Goal: Transaction & Acquisition: Purchase product/service

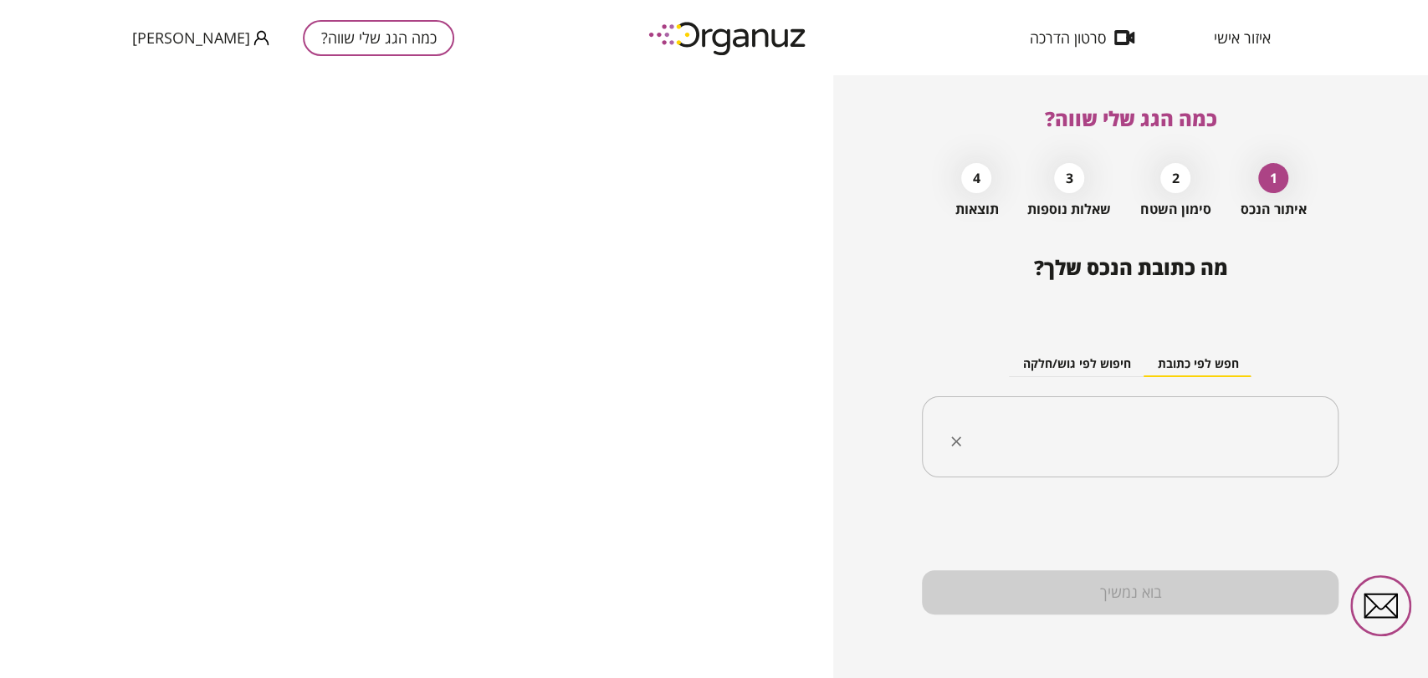
click at [1245, 40] on span "איזור אישי" at bounding box center [1242, 37] width 57 height 17
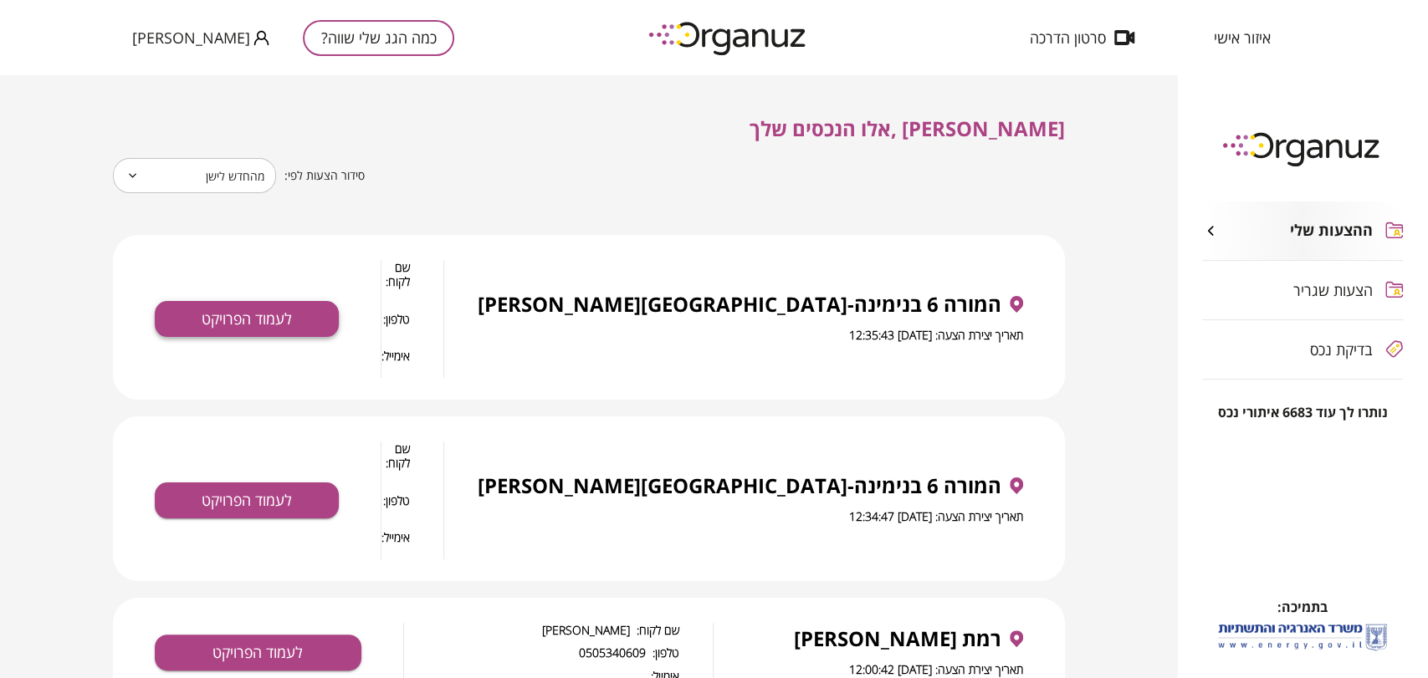
click at [336, 301] on button "לעמוד הפרויקט" at bounding box center [247, 319] width 184 height 36
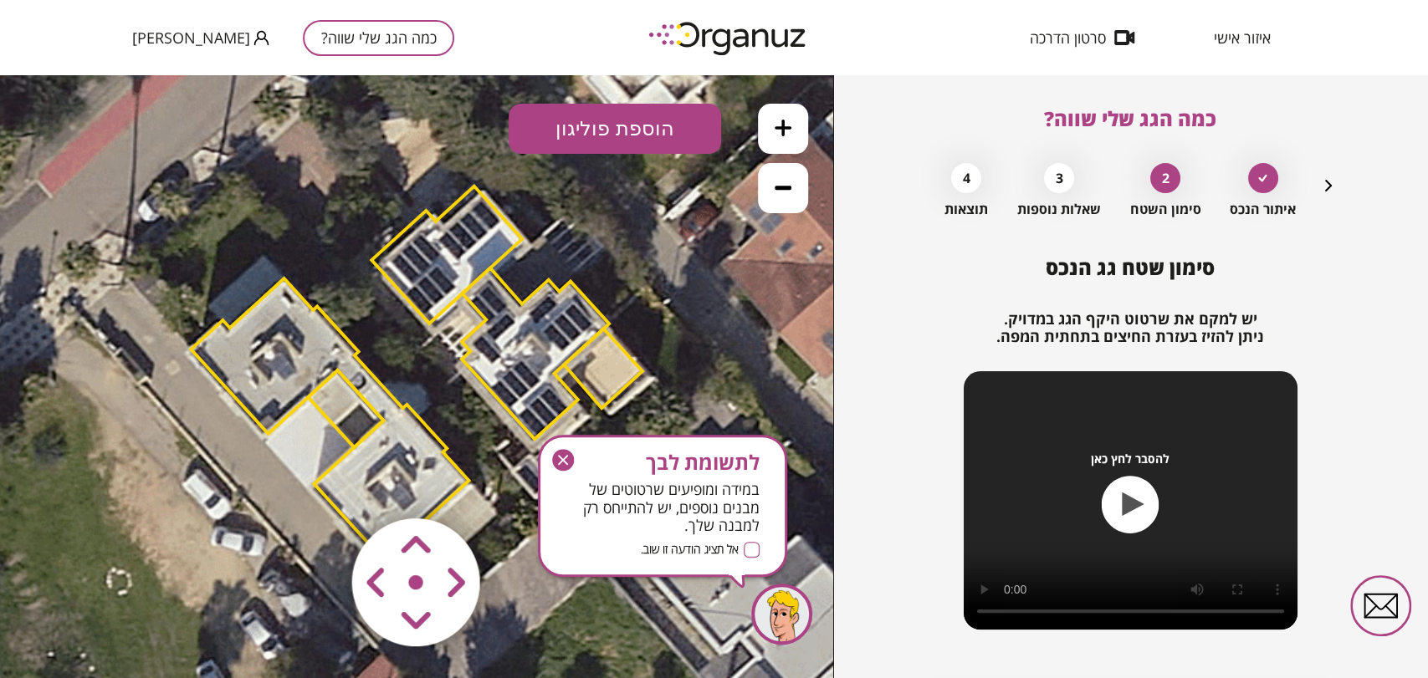
click at [1254, 43] on span "איזור אישי" at bounding box center [1242, 37] width 57 height 17
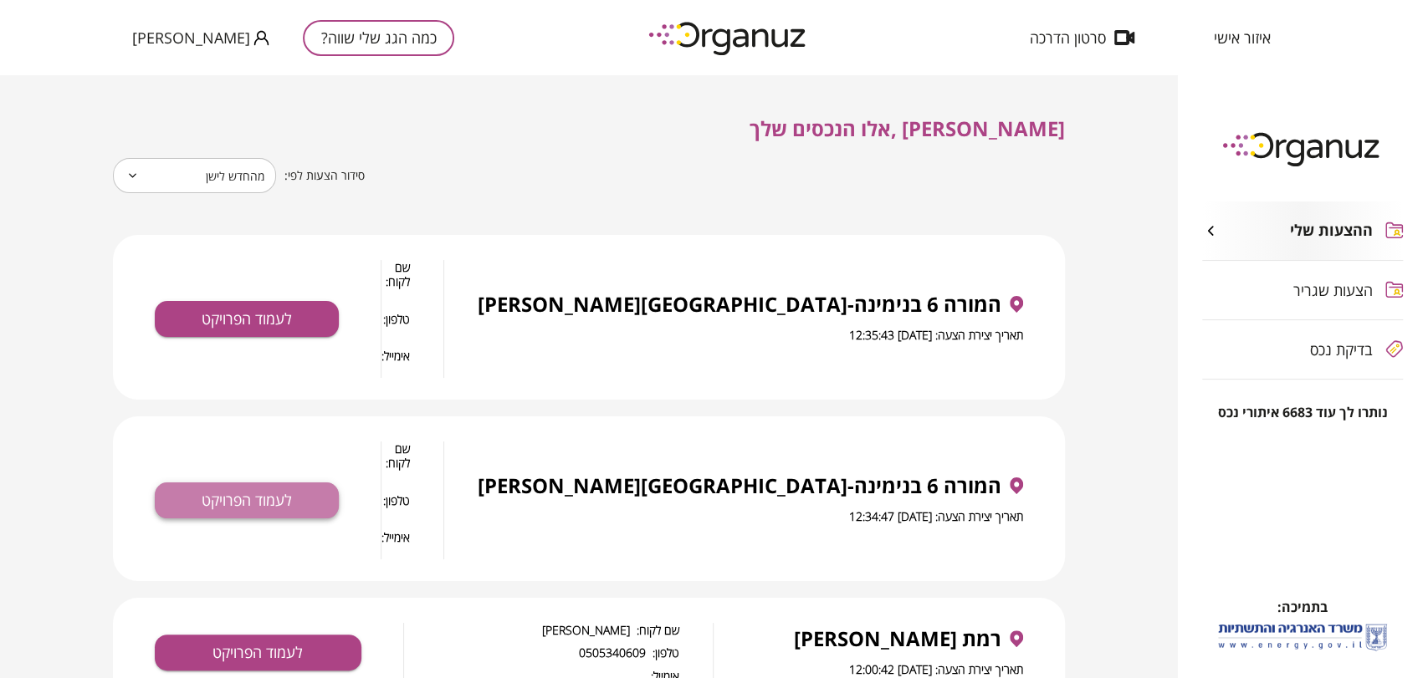
click at [284, 483] on button "לעמוד הפרויקט" at bounding box center [247, 501] width 184 height 36
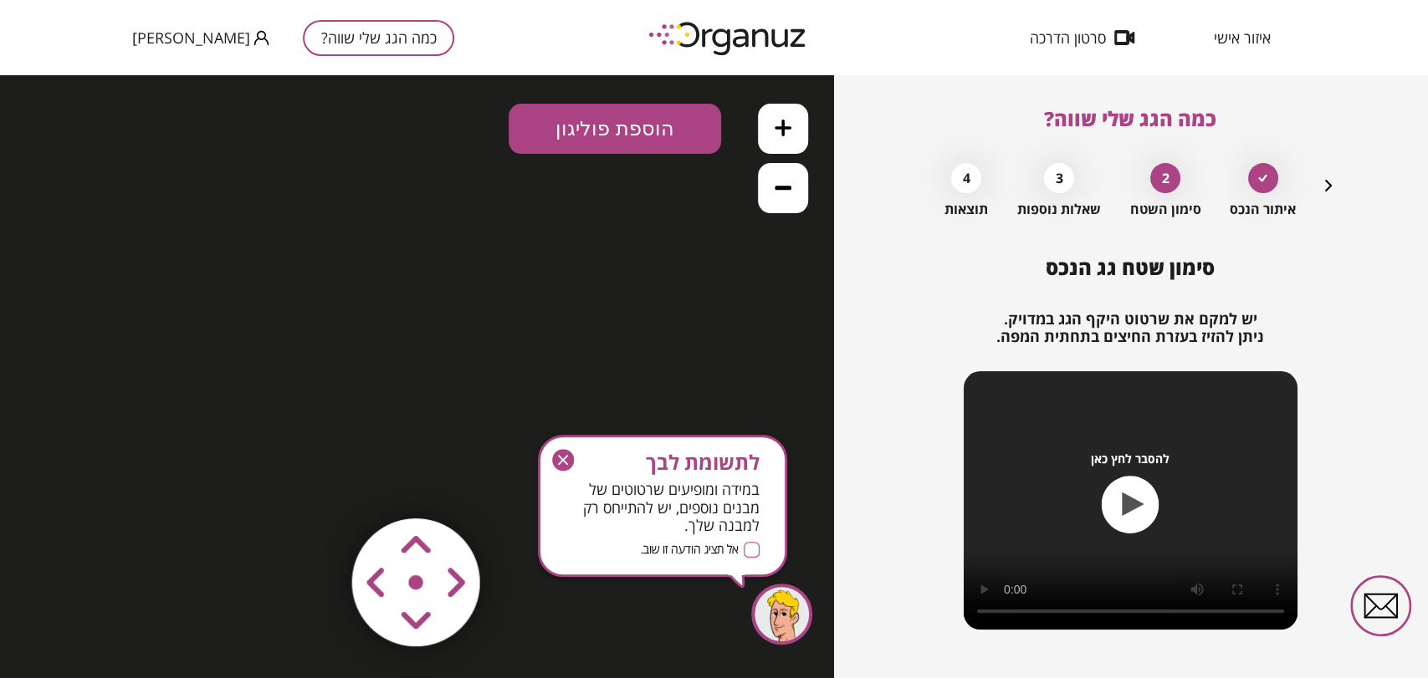
click at [566, 463] on icon "button" at bounding box center [563, 460] width 10 height 10
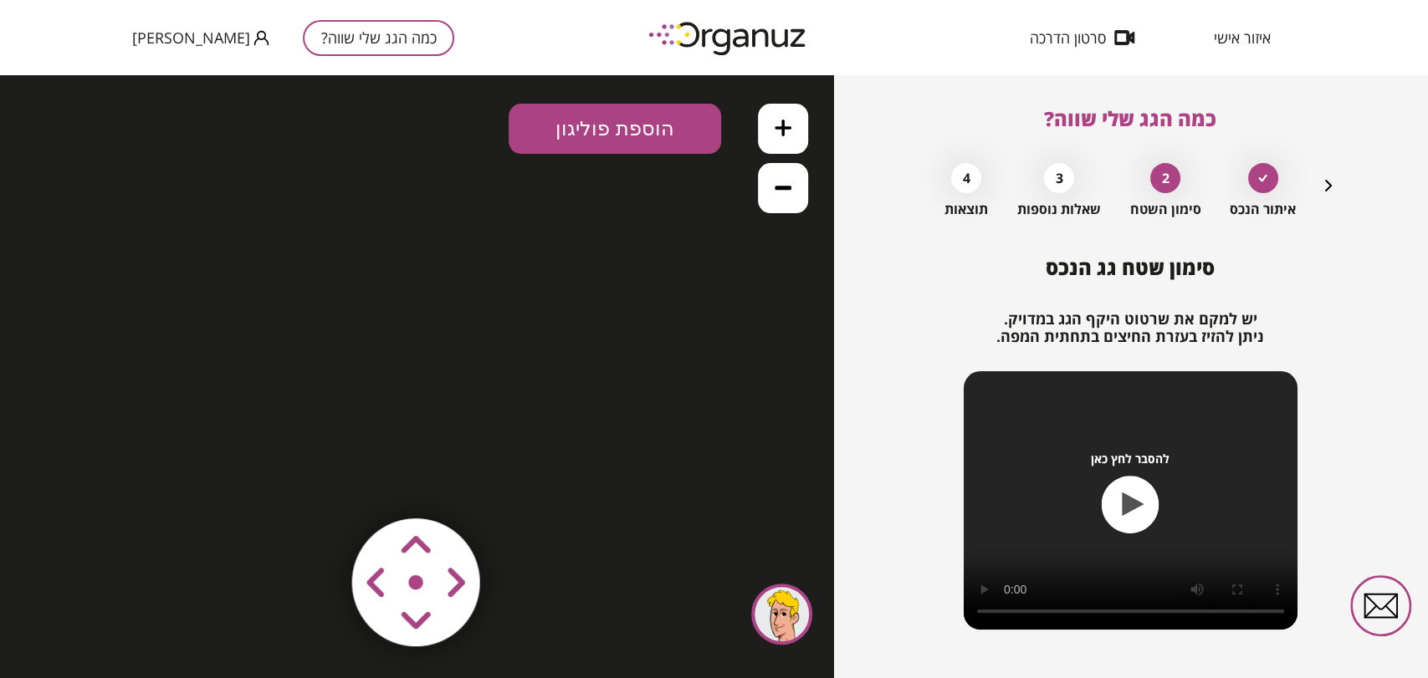
click at [1330, 194] on icon "button" at bounding box center [1328, 186] width 20 height 20
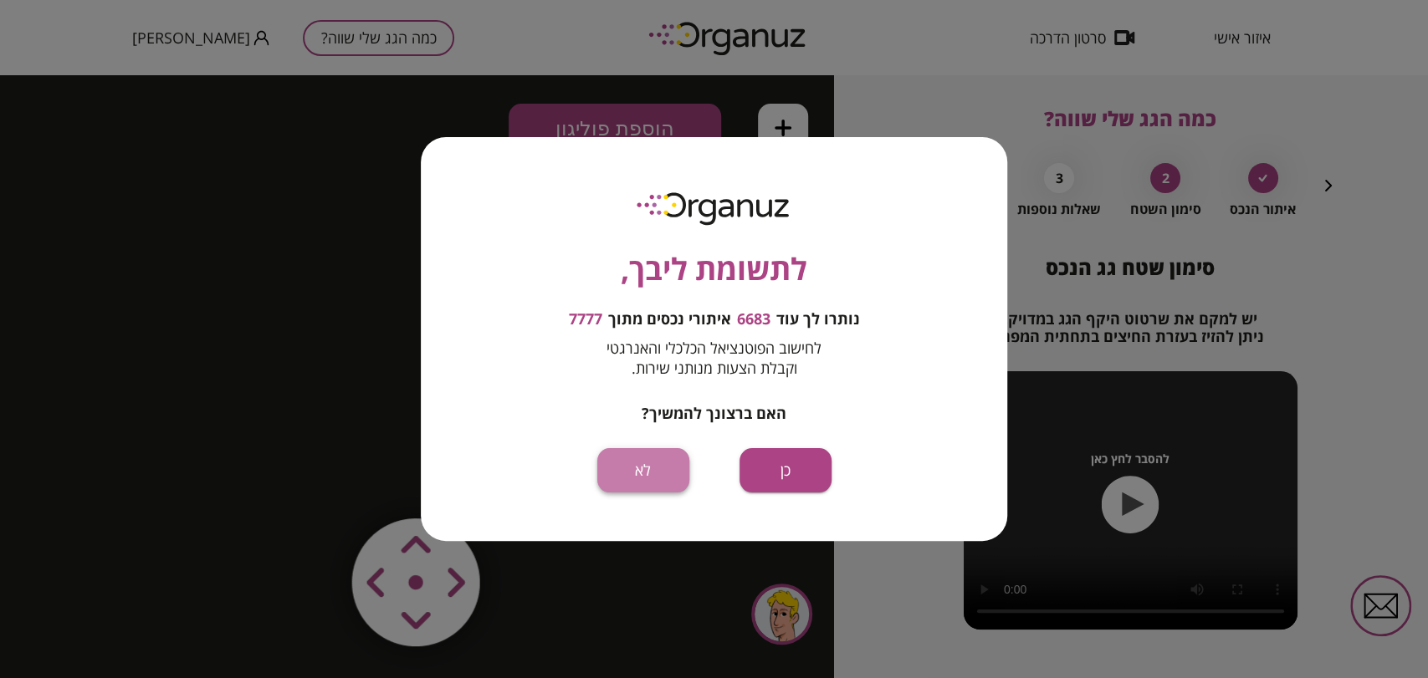
click at [659, 466] on button "לא" at bounding box center [643, 470] width 92 height 44
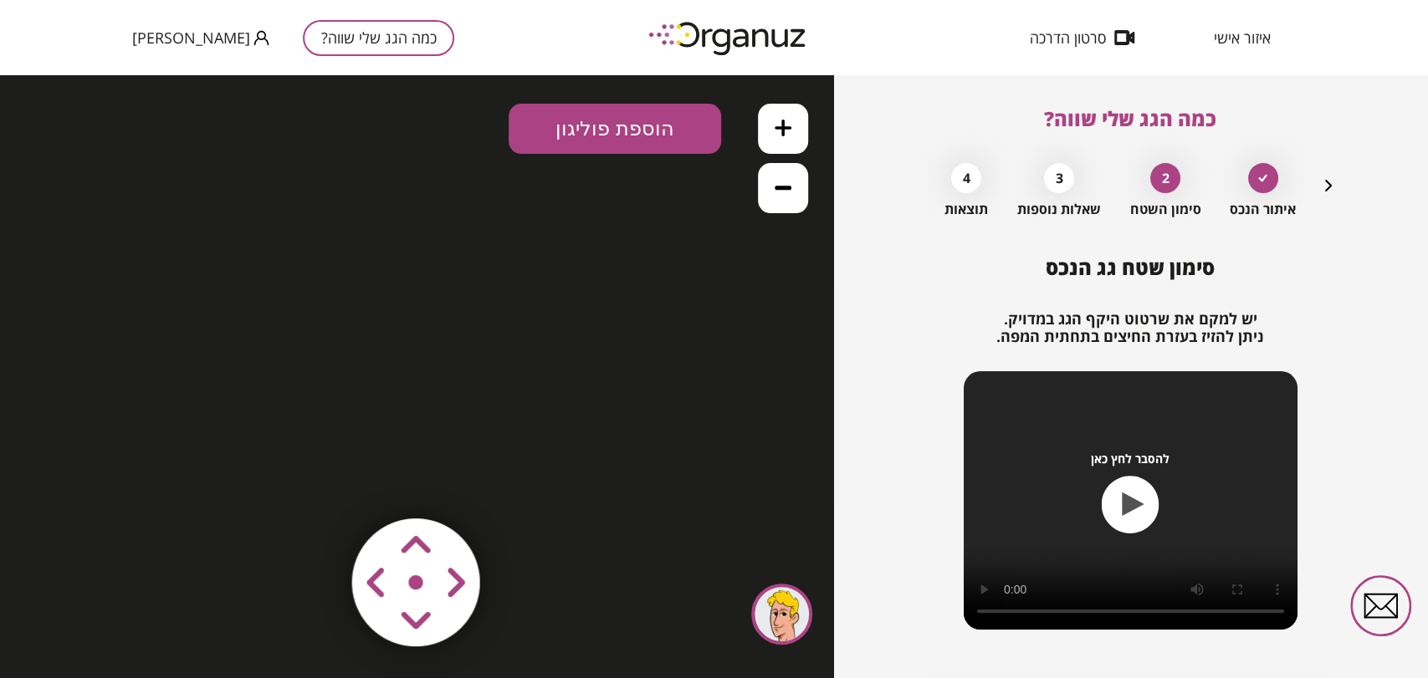
click at [1292, 35] on div "איזור אישי סרטון הדרכה כמה הגג שלי שווה? [PERSON_NAME]" at bounding box center [714, 37] width 1428 height 75
click at [1268, 32] on span "איזור אישי" at bounding box center [1242, 37] width 57 height 17
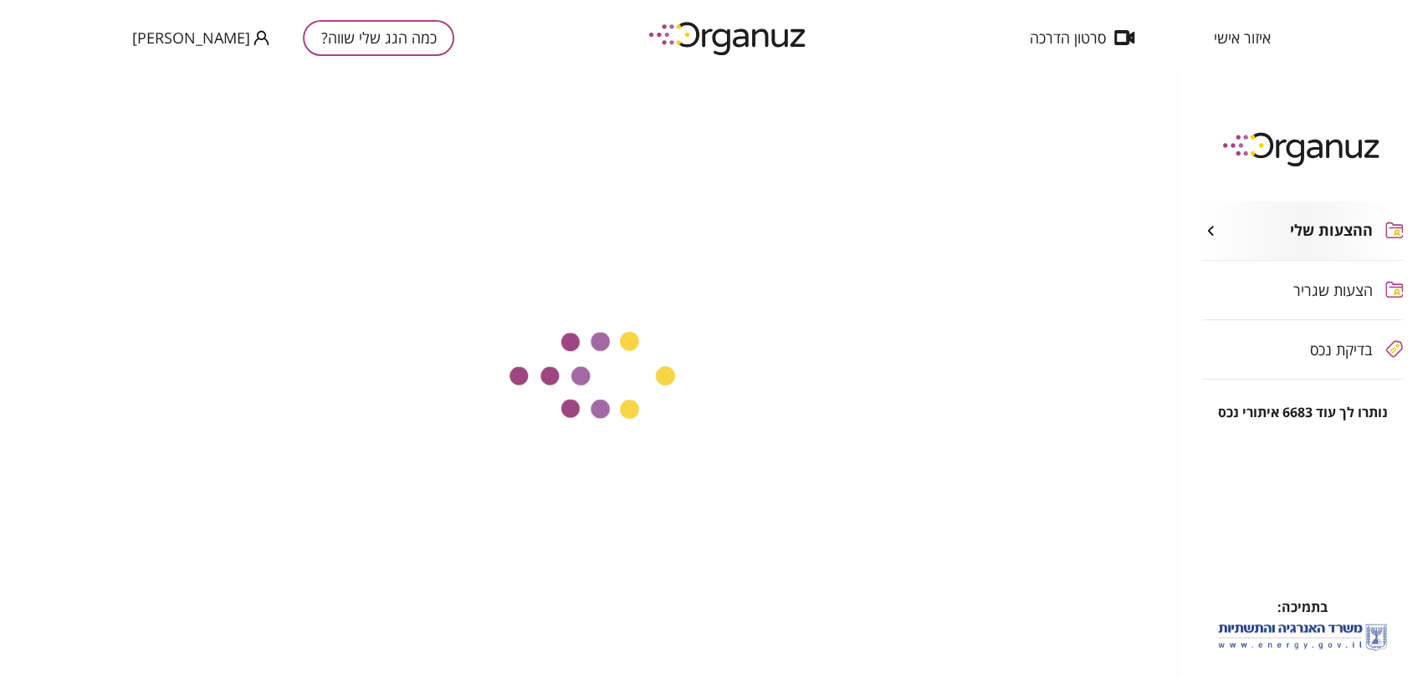
click at [1231, 34] on span "איזור אישי" at bounding box center [1242, 37] width 57 height 17
click at [1375, 294] on div "הצעות שגריר" at bounding box center [1302, 290] width 201 height 59
click at [1338, 234] on span "ההצעות שלי" at bounding box center [1335, 231] width 74 height 17
click at [358, 49] on button "כמה הגג שלי שווה?" at bounding box center [378, 38] width 151 height 36
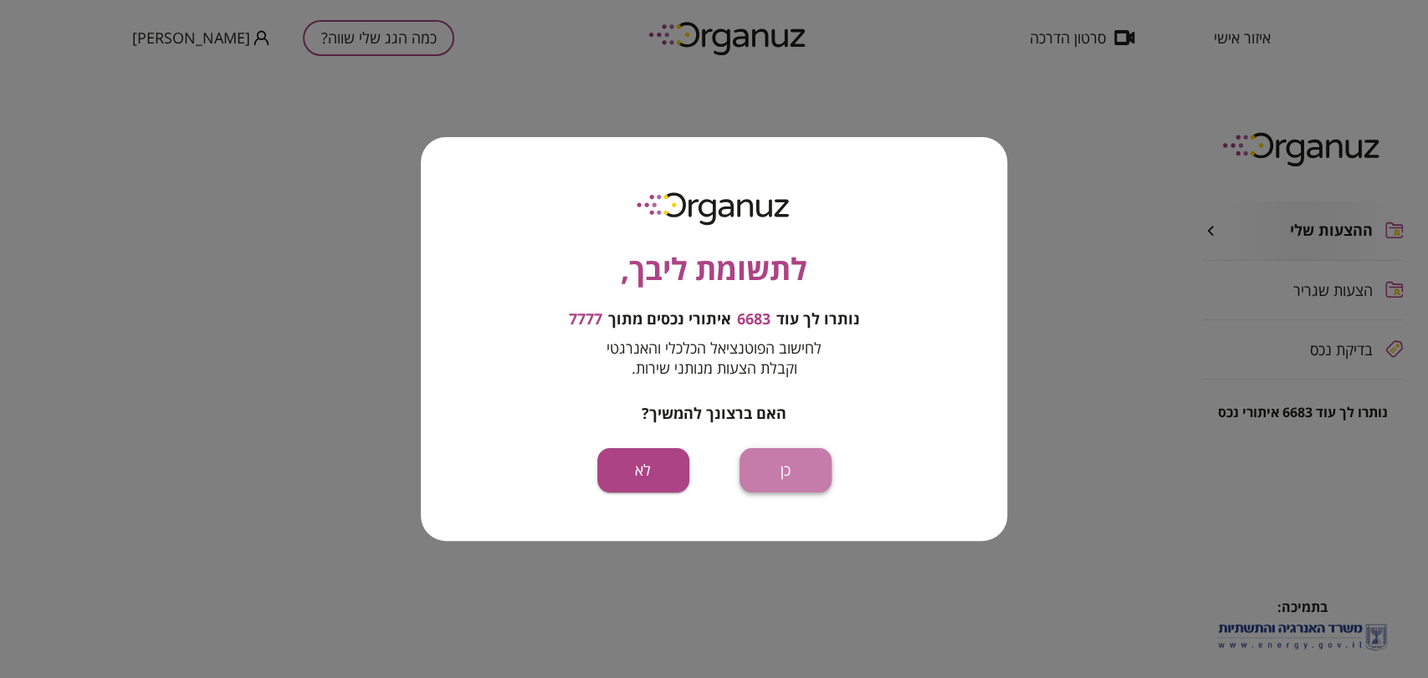
click at [780, 489] on button "כן" at bounding box center [786, 470] width 92 height 44
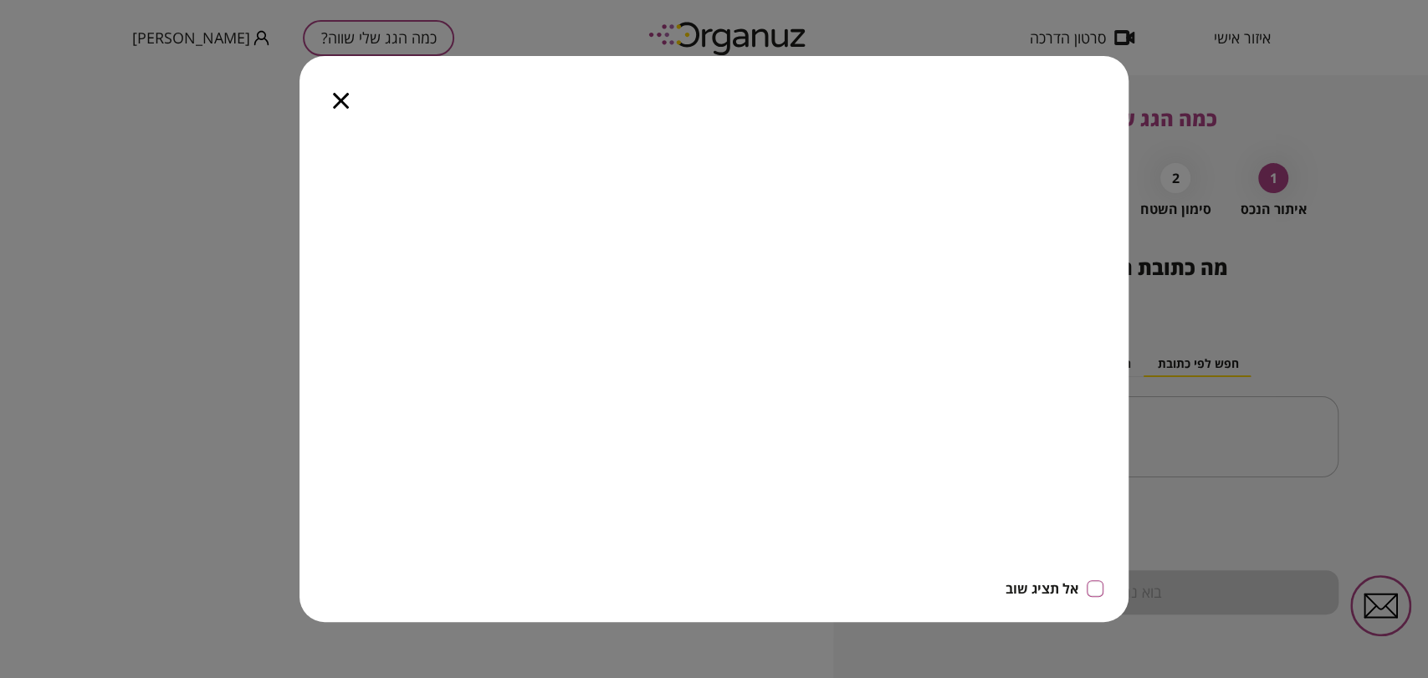
click at [341, 104] on icon "button" at bounding box center [341, 101] width 16 height 16
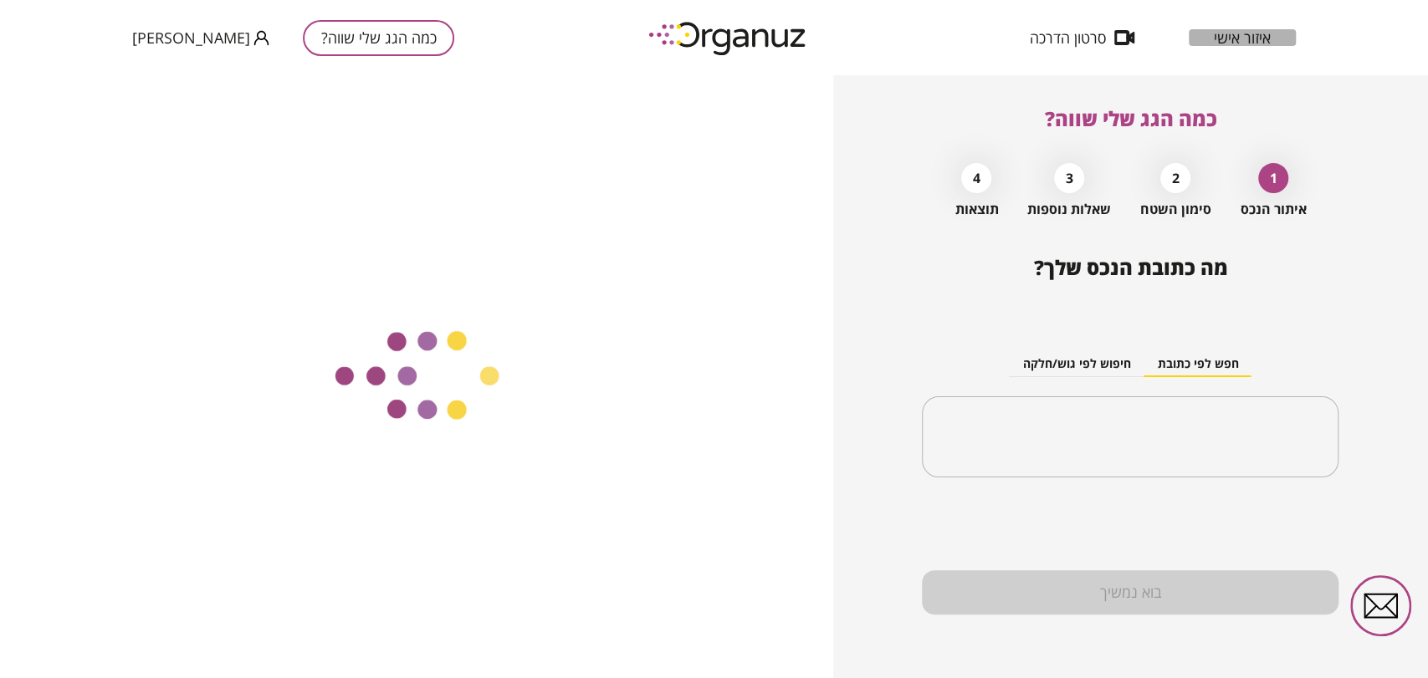
click at [1262, 41] on span "איזור אישי" at bounding box center [1242, 37] width 57 height 17
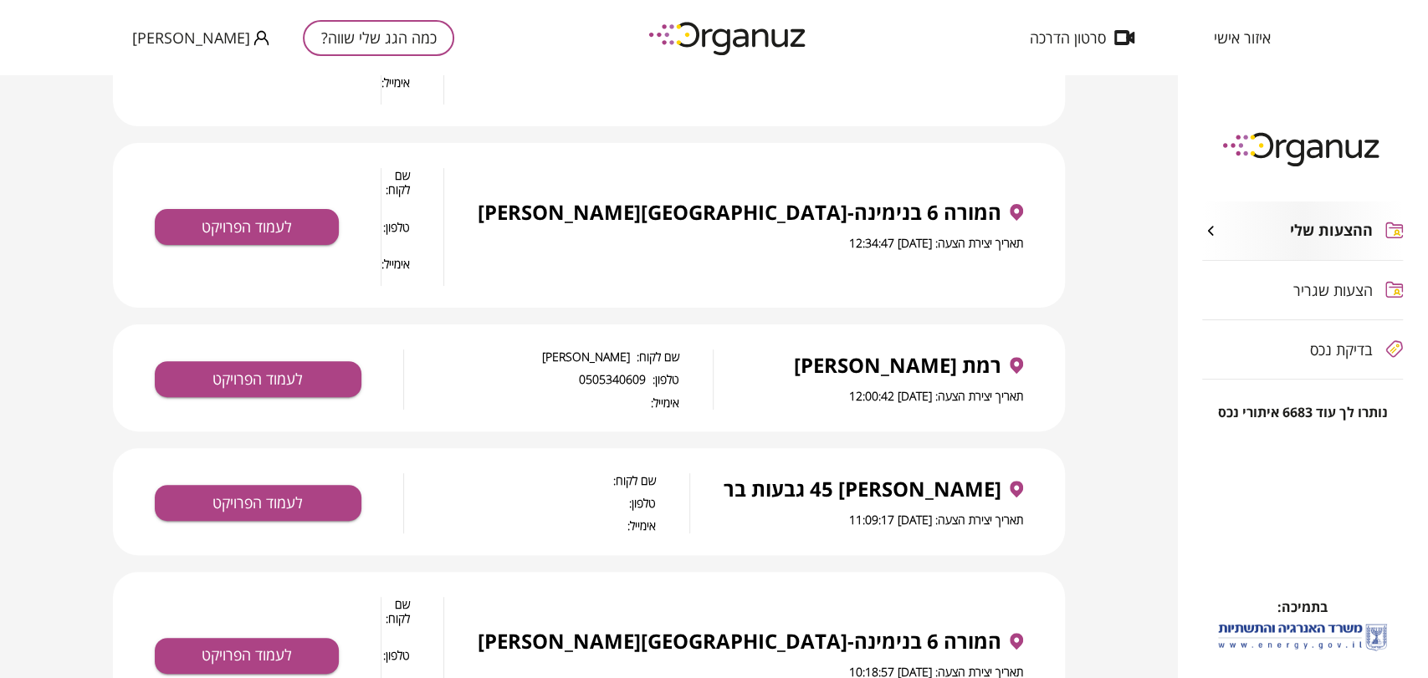
scroll to position [279, 0]
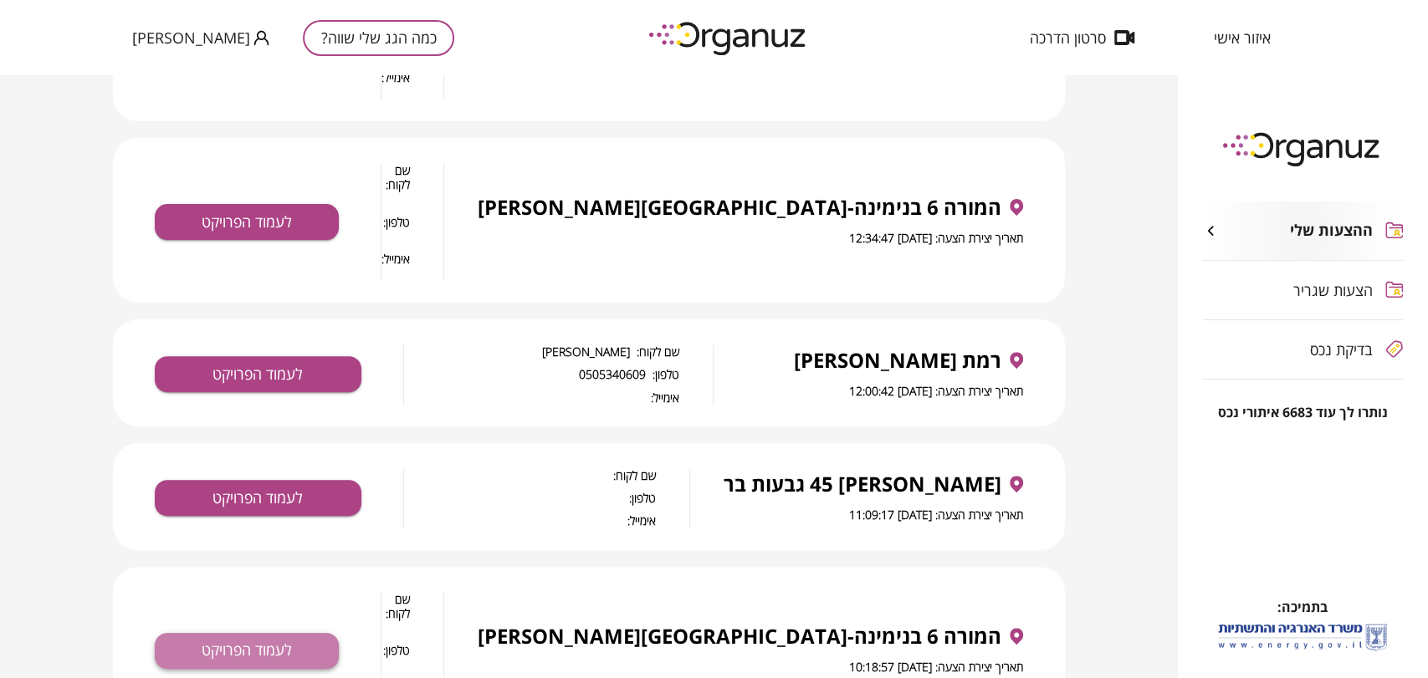
click at [263, 633] on button "לעמוד הפרויקט" at bounding box center [247, 651] width 184 height 36
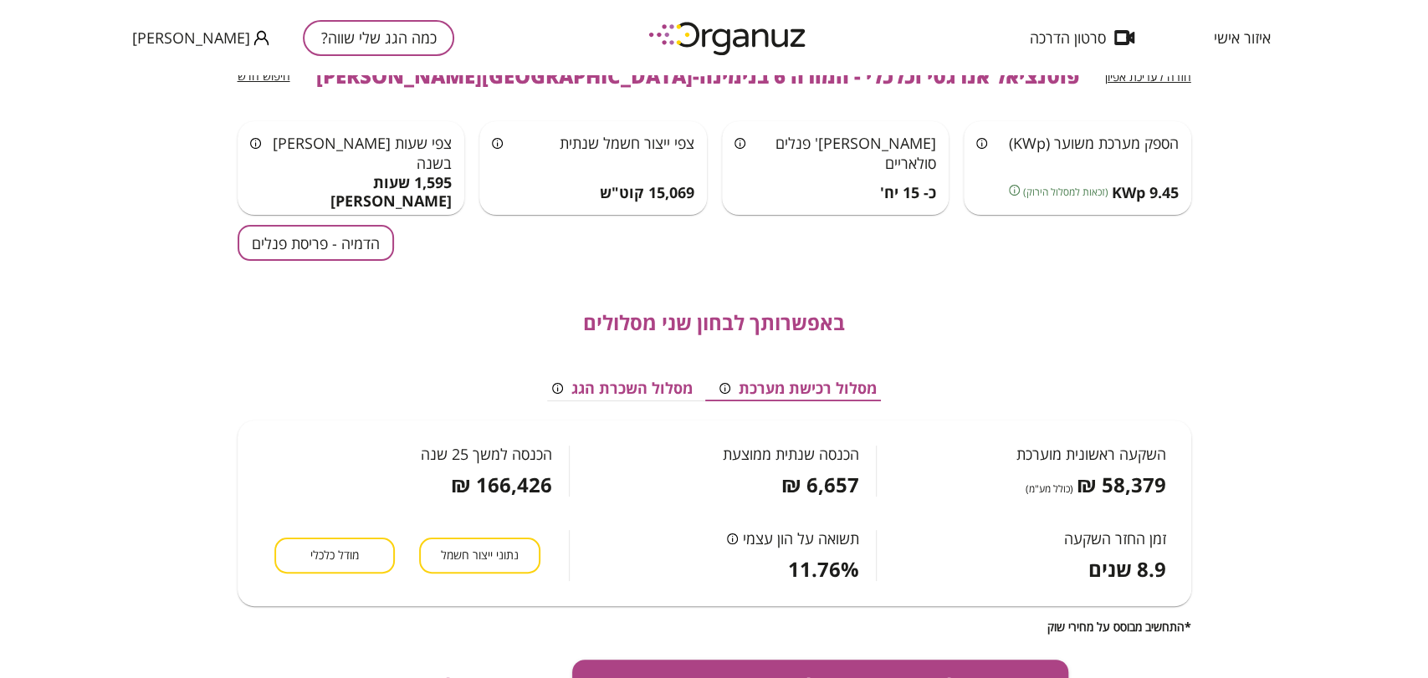
scroll to position [93, 0]
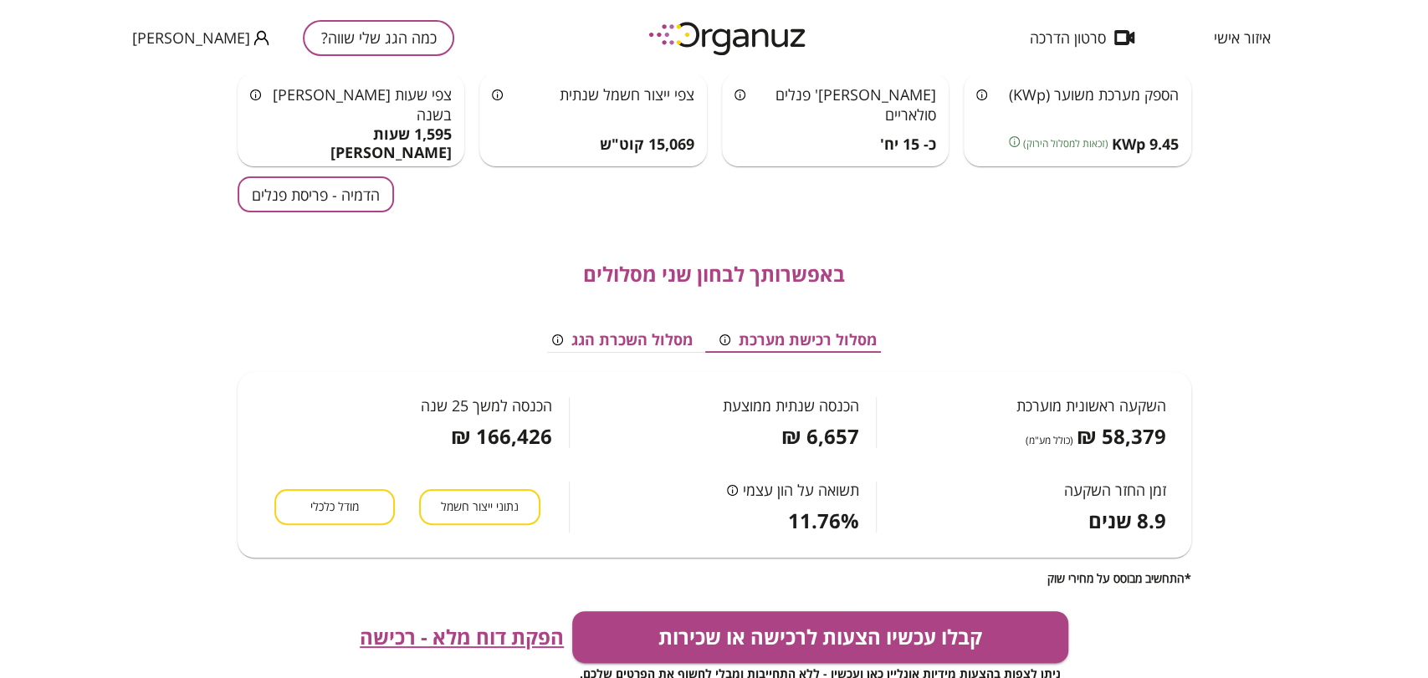
click at [453, 636] on span "הפקת דוח מלא - רכישה" at bounding box center [462, 637] width 204 height 23
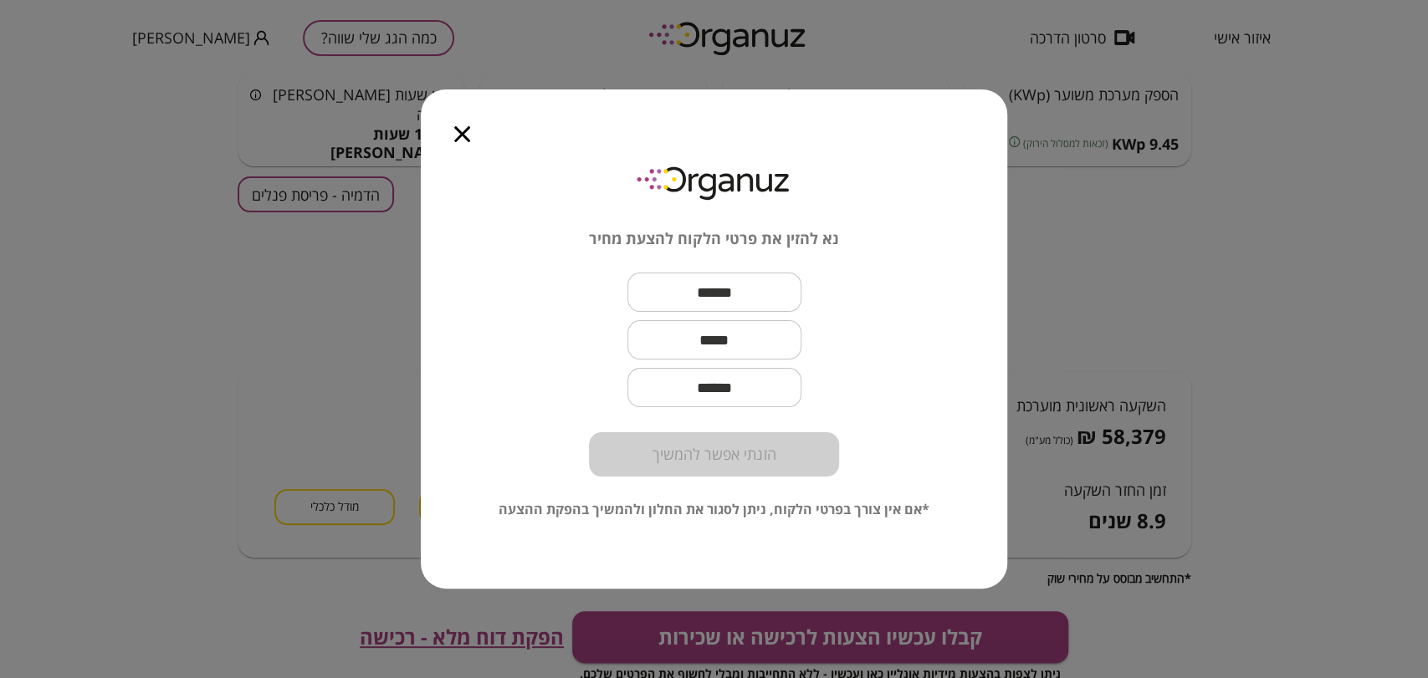
click at [465, 136] on icon "button" at bounding box center [462, 134] width 16 height 16
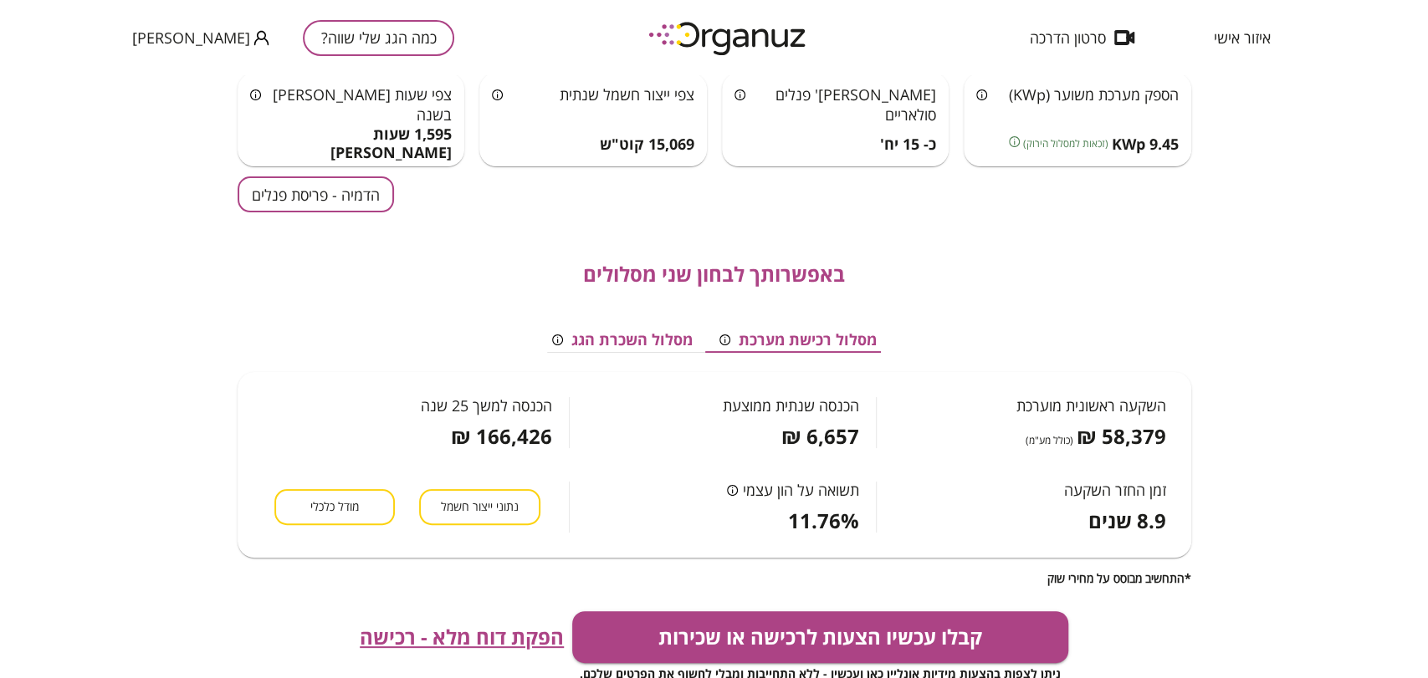
click at [334, 39] on button "כמה הגג שלי שווה?" at bounding box center [378, 38] width 151 height 36
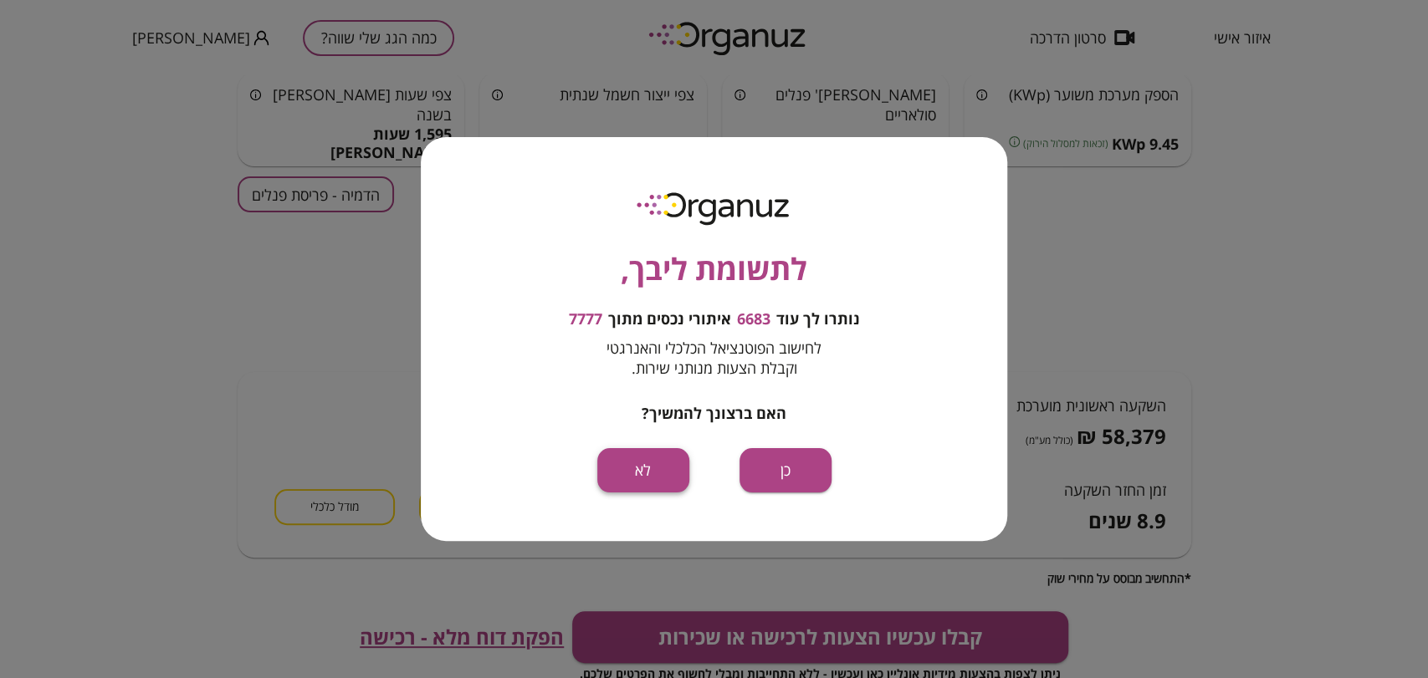
click at [658, 461] on button "לא" at bounding box center [643, 470] width 92 height 44
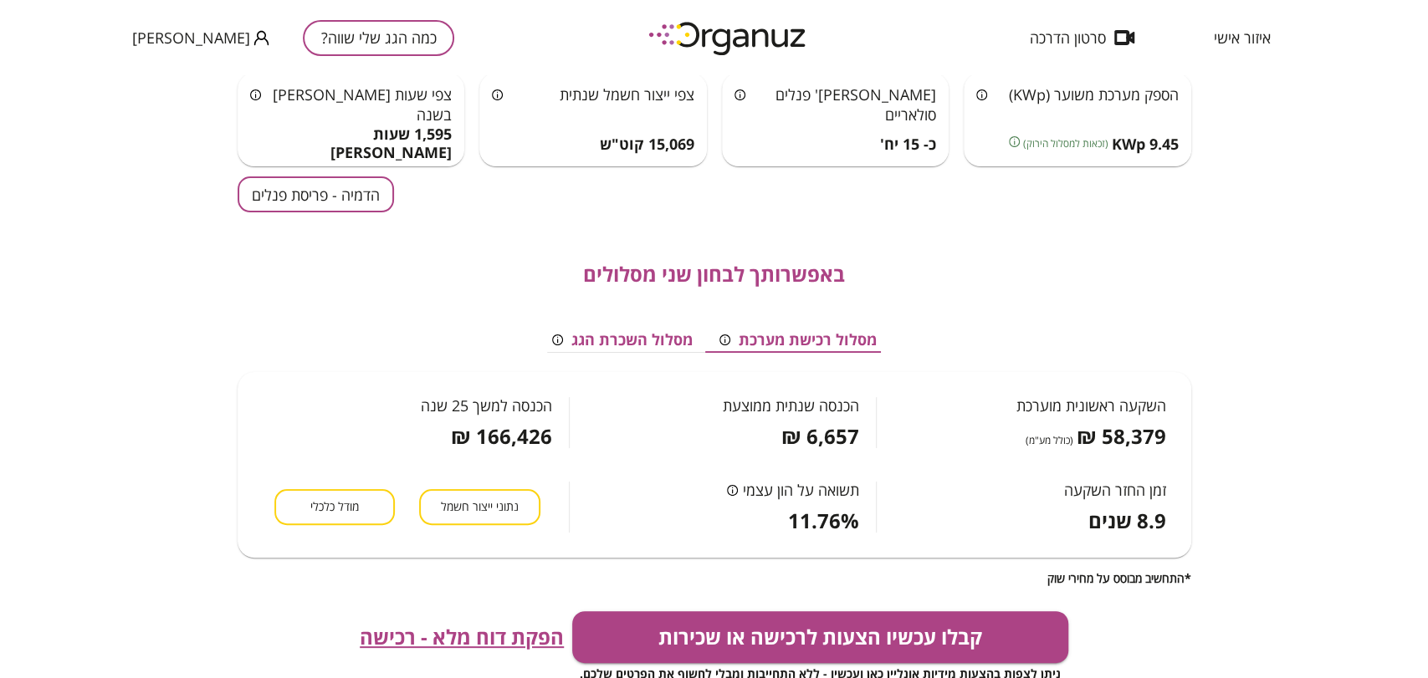
click at [303, 20] on button "כמה הגג שלי שווה?" at bounding box center [378, 38] width 151 height 36
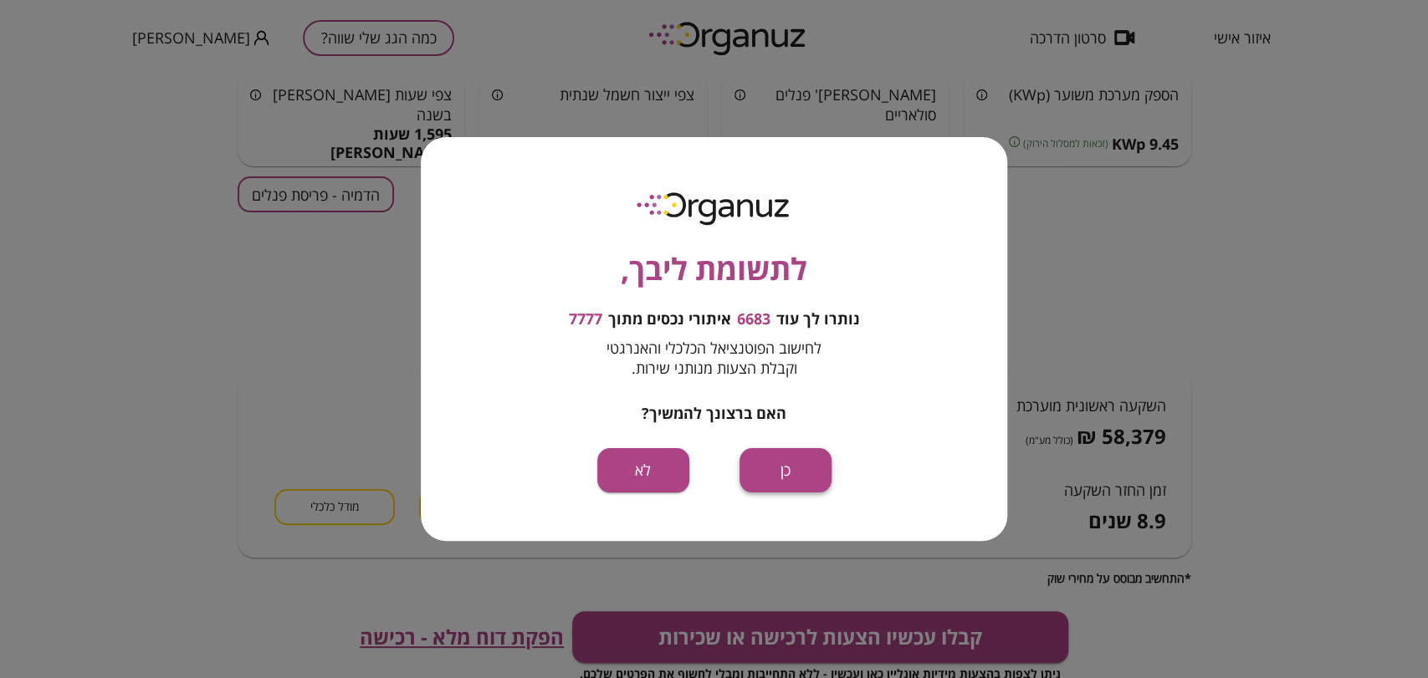
click at [792, 468] on button "כן" at bounding box center [786, 470] width 92 height 44
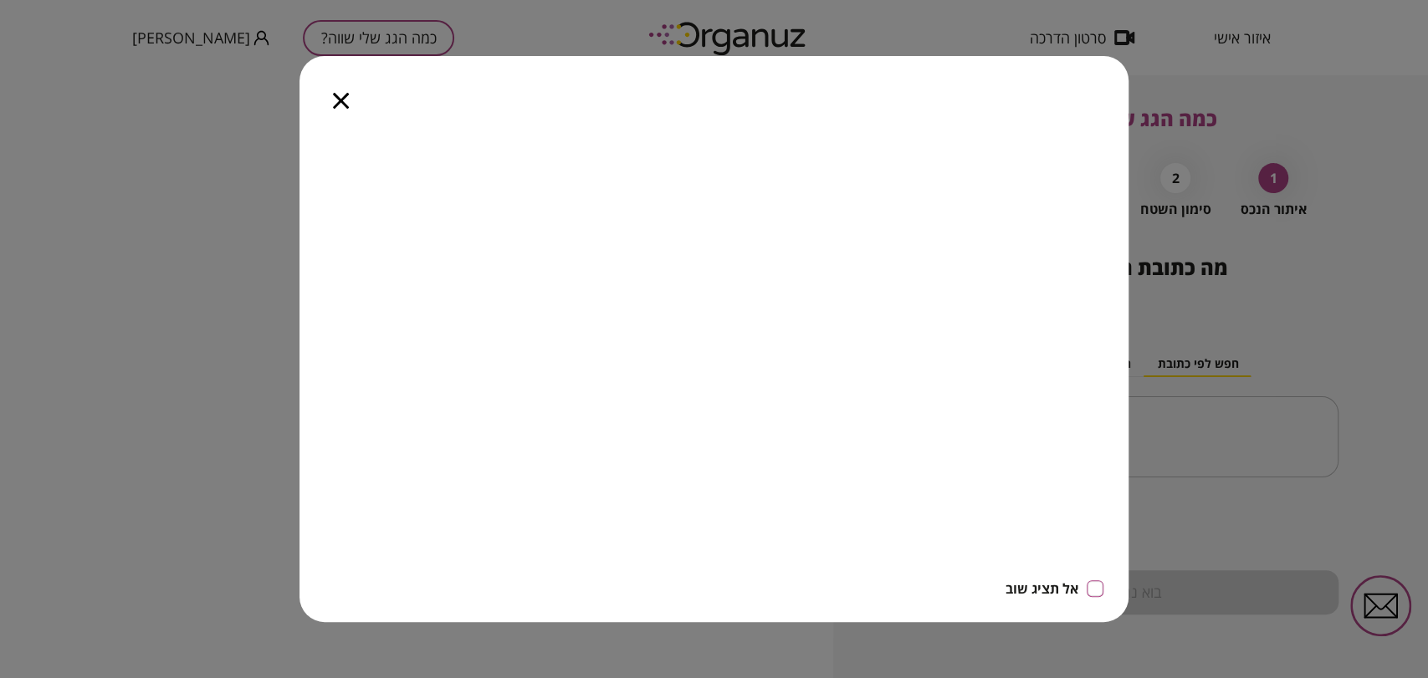
click at [339, 105] on icon "button" at bounding box center [341, 101] width 16 height 16
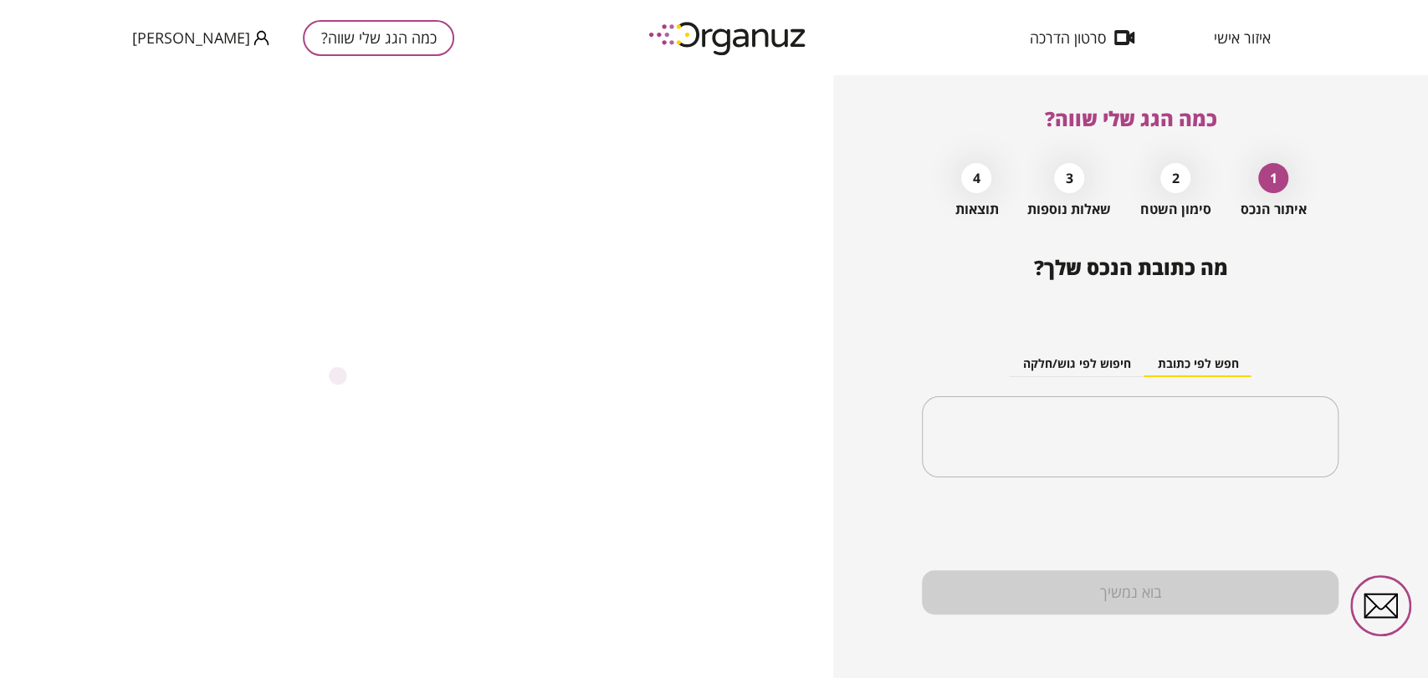
click at [1051, 363] on button "חיפוש לפי גוש/חלקה" at bounding box center [1076, 364] width 135 height 25
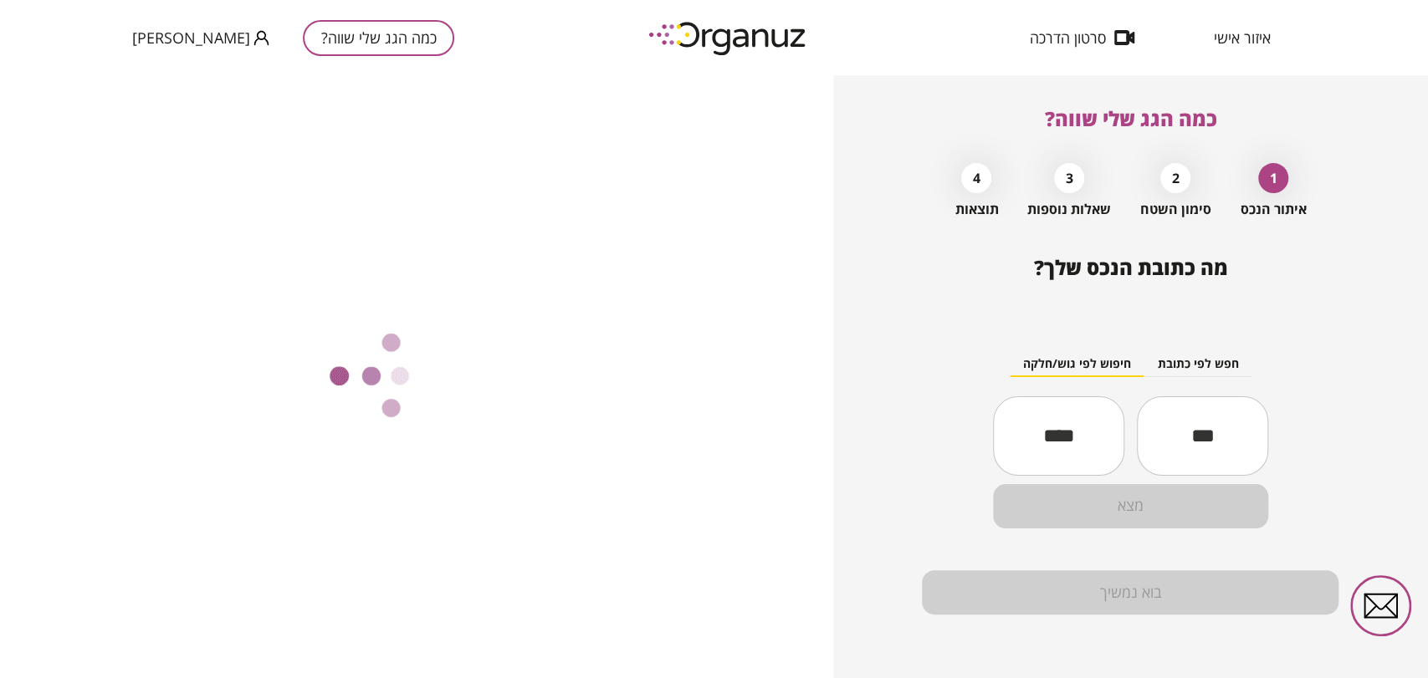
click at [1237, 360] on button "חפש לפי כתובת" at bounding box center [1198, 364] width 108 height 25
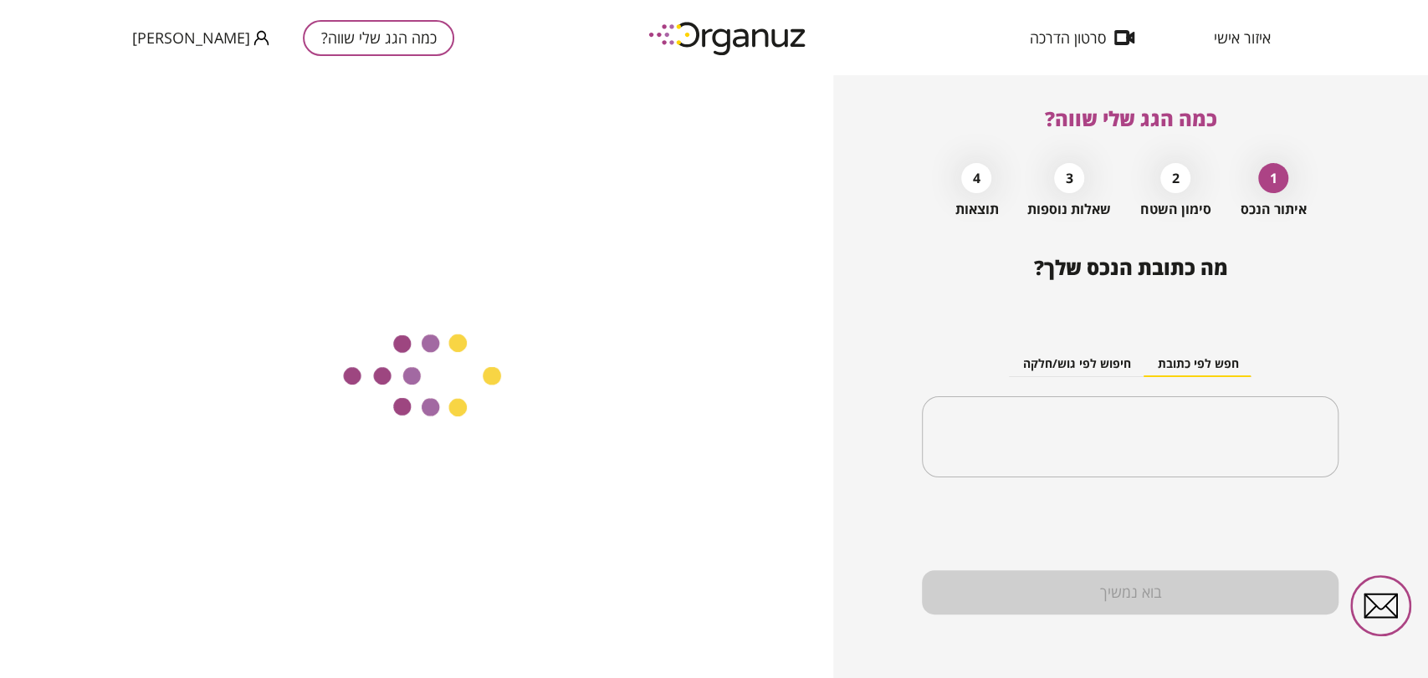
click at [1118, 375] on button "חיפוש לפי גוש/חלקה" at bounding box center [1076, 364] width 135 height 25
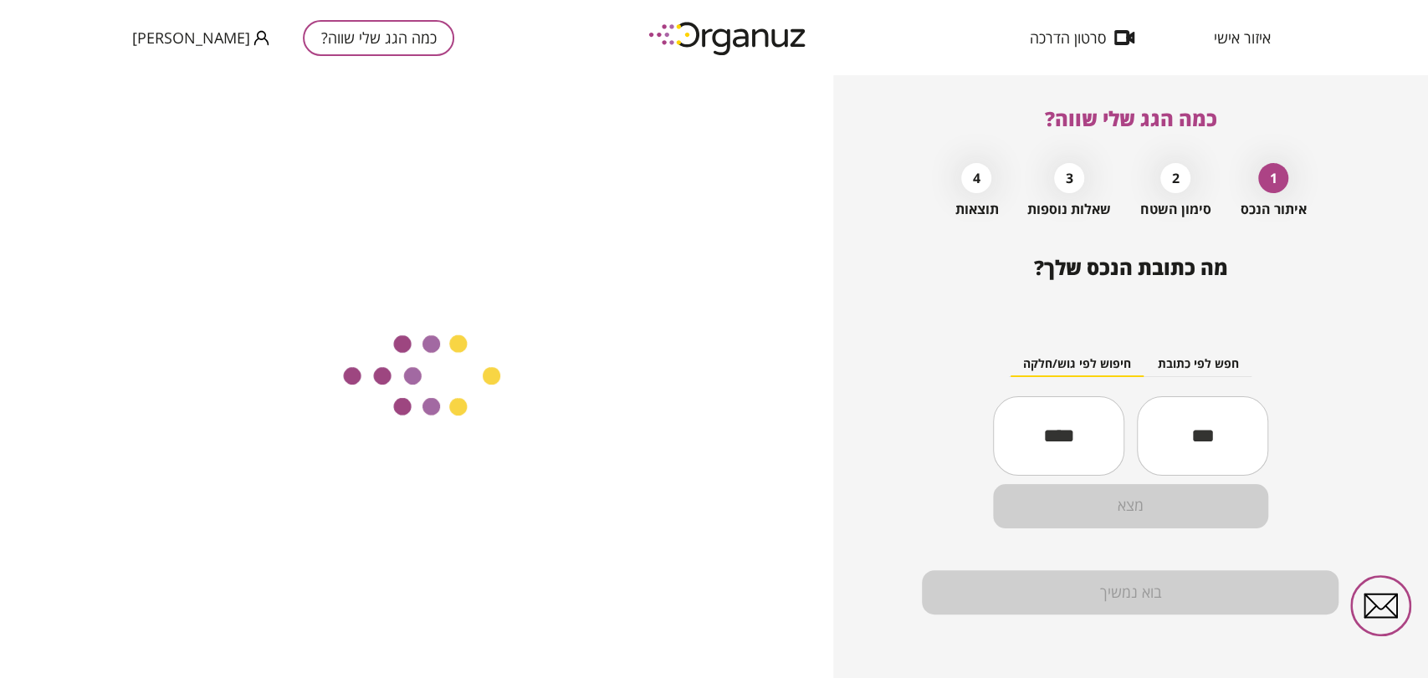
click at [1213, 430] on input "text" at bounding box center [1202, 435] width 131 height 57
drag, startPoint x: 1043, startPoint y: 443, endPoint x: 1174, endPoint y: 402, distance: 136.5
click at [1043, 443] on input "text" at bounding box center [1058, 435] width 131 height 57
click at [1194, 367] on button "חפש לפי כתובת" at bounding box center [1198, 364] width 108 height 25
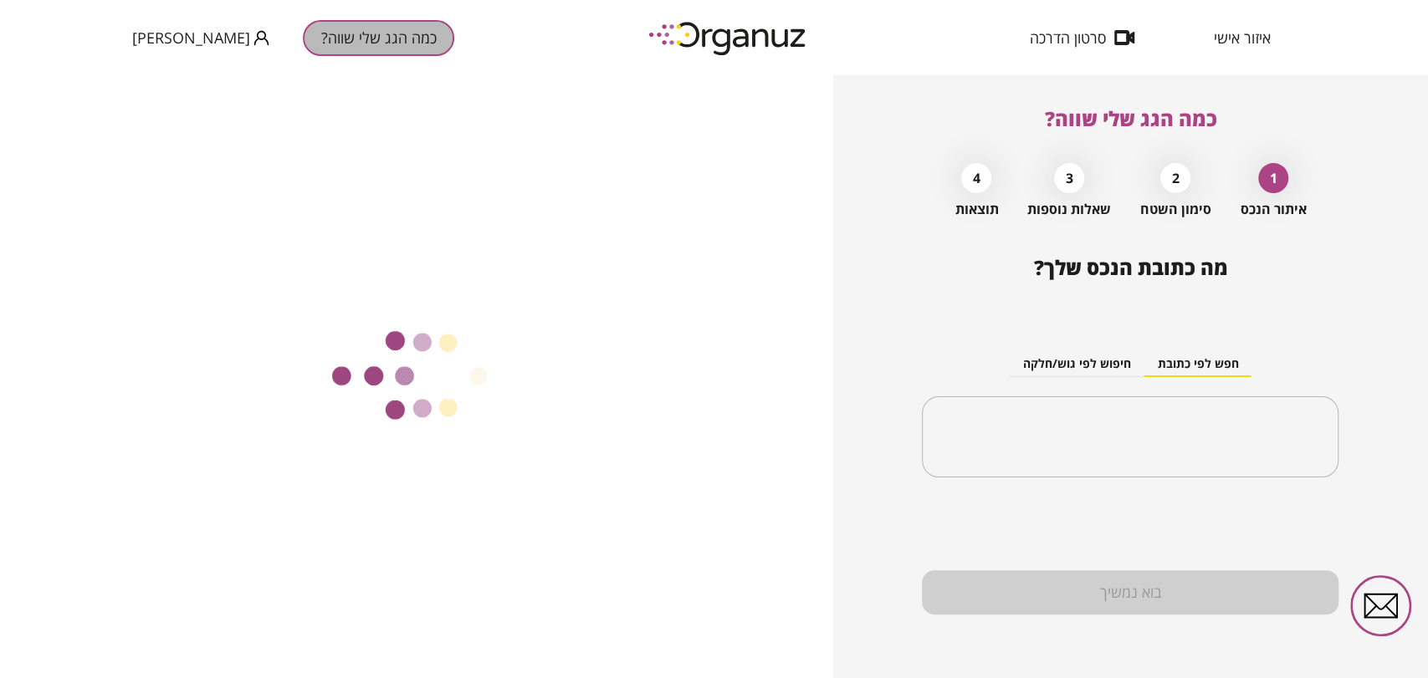
click at [303, 32] on button "כמה הגג שלי שווה?" at bounding box center [378, 38] width 151 height 36
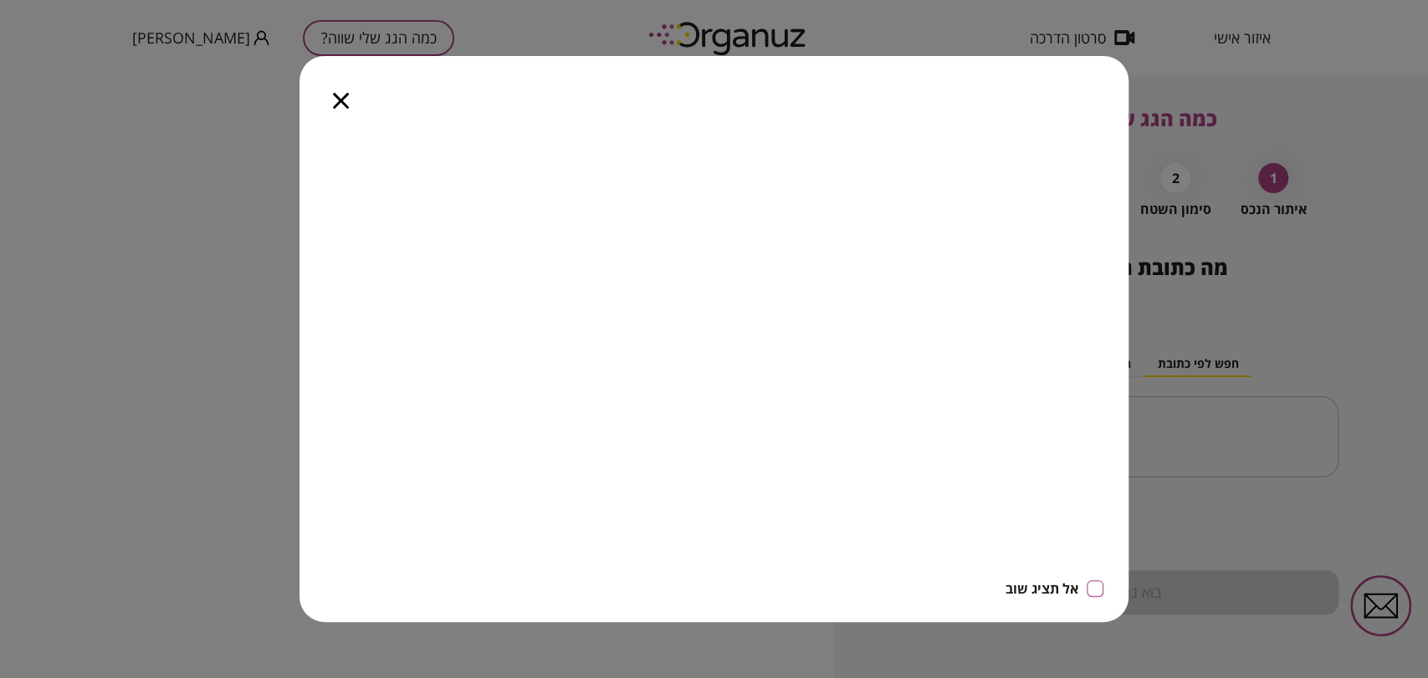
click at [345, 99] on icon "button" at bounding box center [341, 101] width 16 height 16
click at [346, 100] on icon "button" at bounding box center [341, 101] width 16 height 16
